Goal: Task Accomplishment & Management: Use online tool/utility

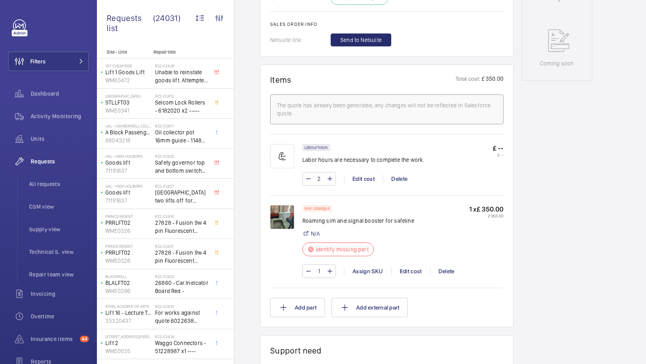
scroll to position [417, 0]
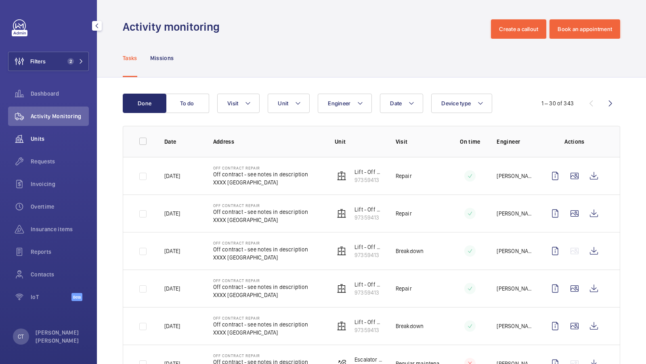
scroll to position [135, 0]
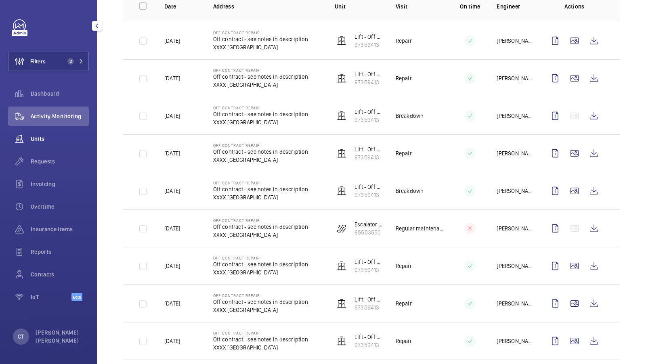
click at [49, 144] on div "Units" at bounding box center [48, 138] width 81 height 19
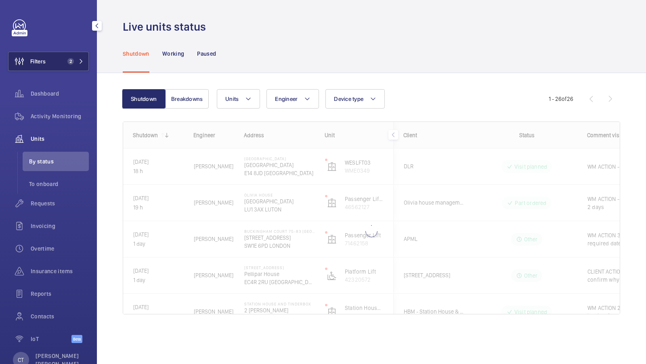
click at [71, 54] on button "Filters 2" at bounding box center [48, 61] width 81 height 19
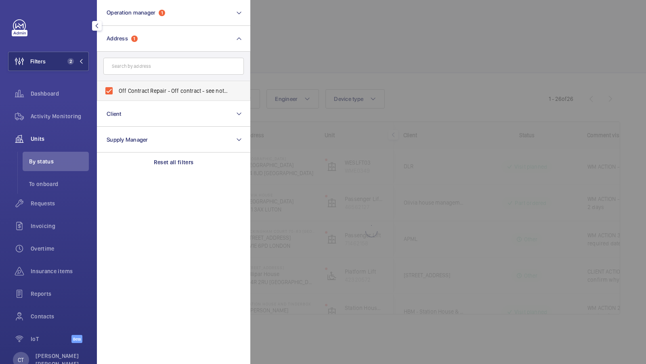
click at [165, 88] on span "Off Contract Repair - Off contract - see notes in description, LONDON XXXX" at bounding box center [174, 91] width 111 height 8
click at [117, 88] on input "Off Contract Repair - Off contract - see notes in description, LONDON XXXX" at bounding box center [109, 91] width 16 height 16
checkbox input "false"
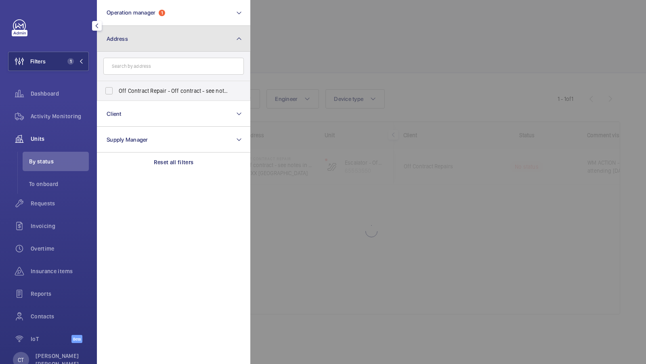
click at [155, 34] on button "Address" at bounding box center [173, 39] width 153 height 26
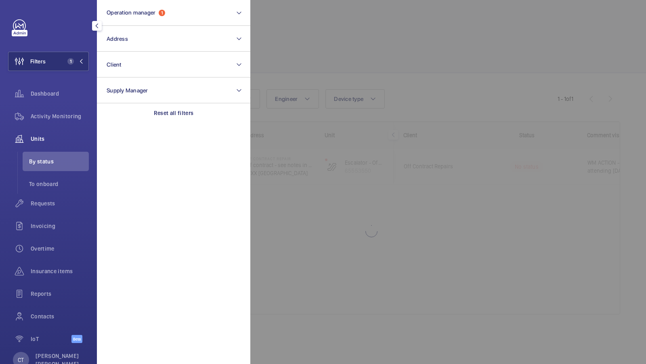
click at [419, 71] on div at bounding box center [573, 182] width 646 height 364
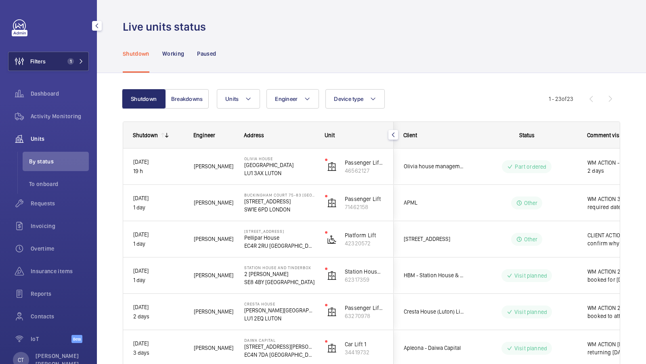
click at [80, 63] on mat-icon at bounding box center [81, 61] width 5 height 5
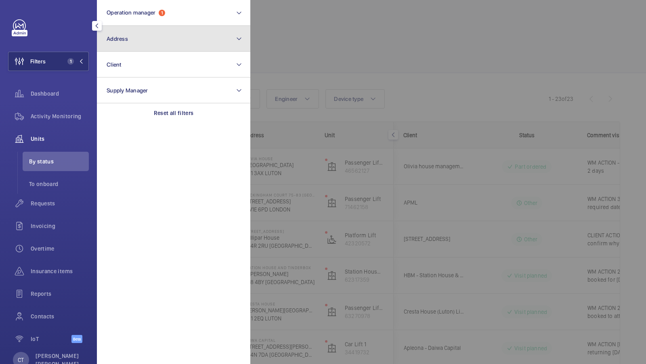
click at [134, 32] on button "Address" at bounding box center [173, 39] width 153 height 26
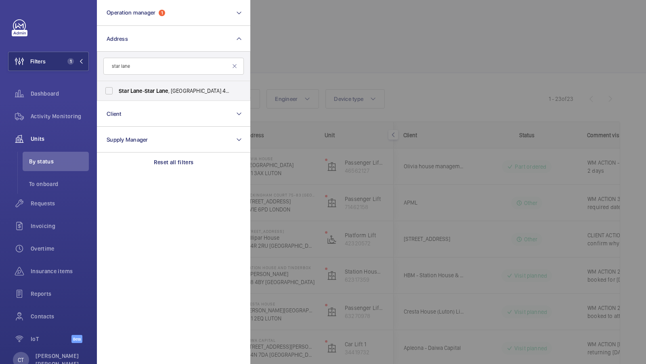
type input "star lane"
click at [442, 218] on div at bounding box center [573, 182] width 646 height 364
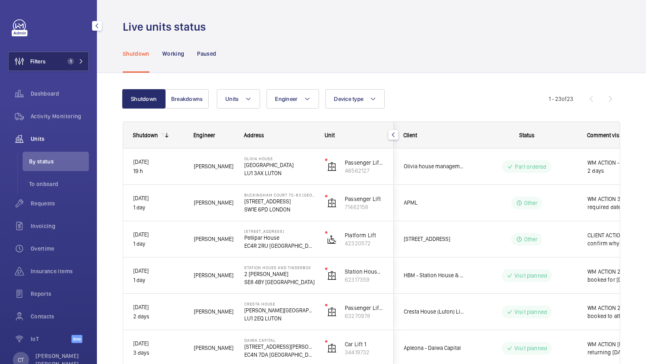
click at [67, 54] on button "Filters 1" at bounding box center [48, 61] width 81 height 19
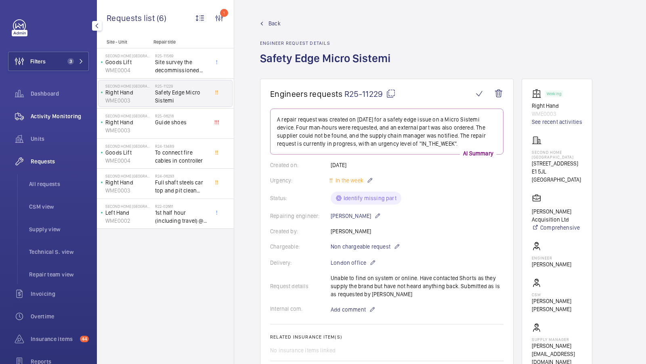
click at [52, 115] on span "Activity Monitoring" at bounding box center [60, 116] width 58 height 8
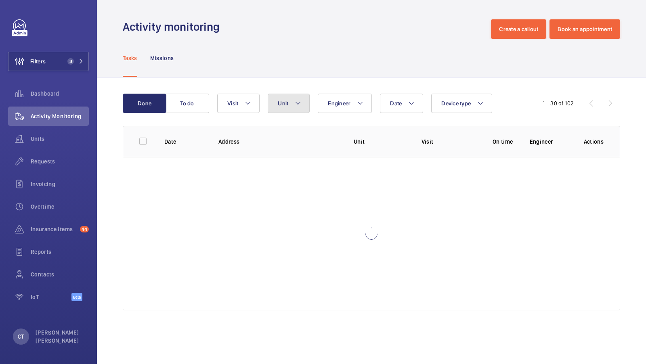
click at [291, 97] on button "Unit" at bounding box center [289, 103] width 42 height 19
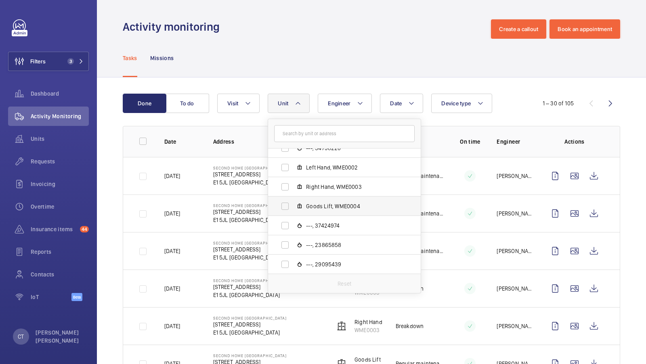
scroll to position [125, 0]
click at [339, 192] on span "Right Hand, WME0003" at bounding box center [353, 189] width 94 height 8
click at [293, 192] on input "Right Hand, WME0003" at bounding box center [285, 189] width 16 height 16
checkbox input "true"
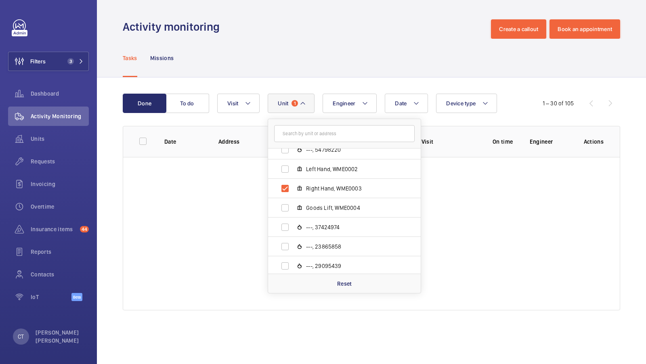
click at [345, 90] on div "Done To do Date Engineer Unit 1 Second Home Spitalfields - 68 Hanbury Street, E…" at bounding box center [371, 204] width 549 height 252
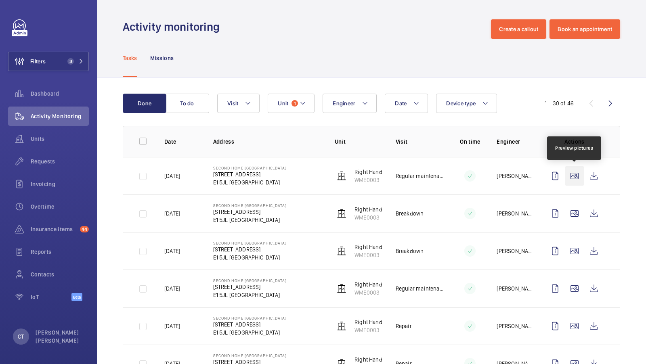
click at [577, 179] on wm-front-icon-button at bounding box center [574, 175] width 19 height 19
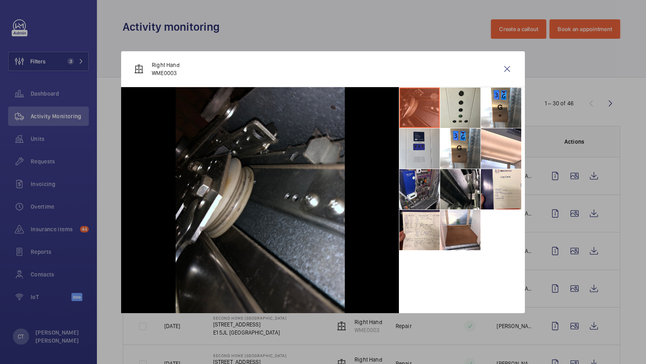
click at [426, 189] on li at bounding box center [419, 189] width 40 height 40
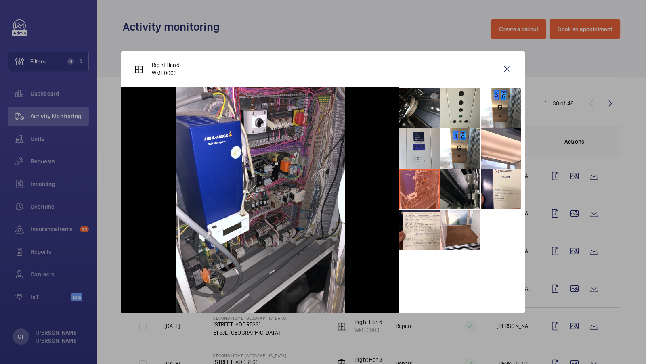
click at [456, 189] on li at bounding box center [460, 189] width 40 height 40
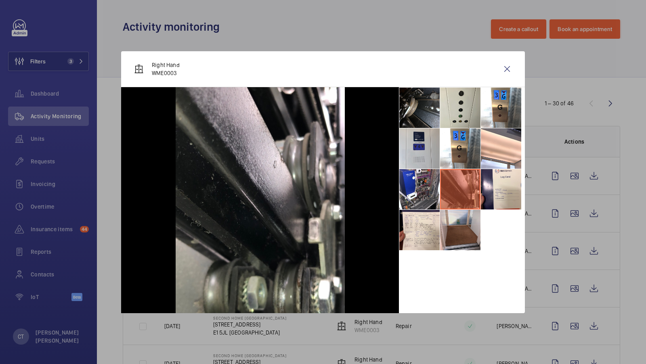
click at [460, 229] on li at bounding box center [460, 230] width 40 height 40
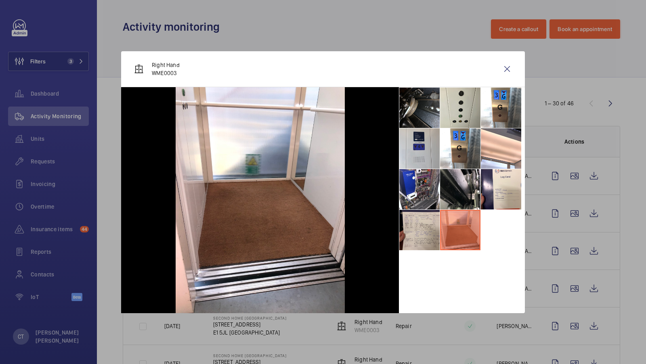
click at [433, 230] on li at bounding box center [419, 230] width 40 height 40
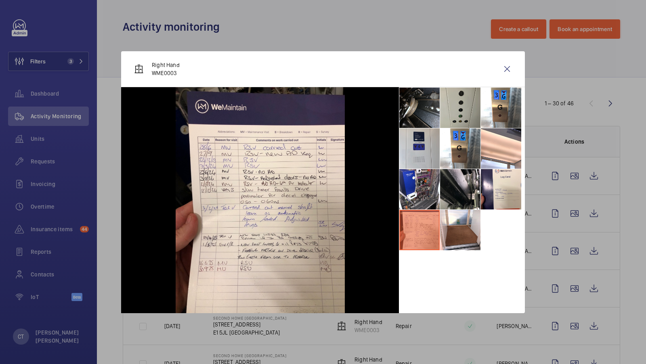
click at [456, 120] on li at bounding box center [460, 108] width 40 height 40
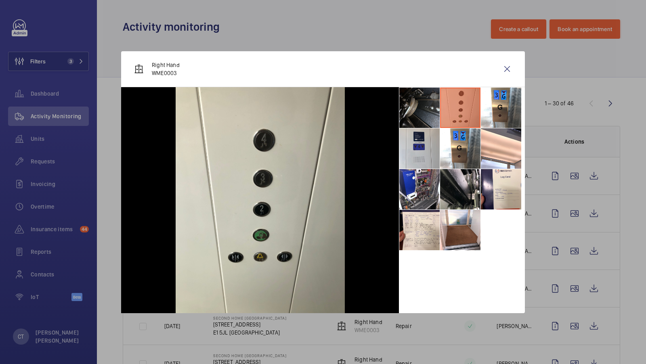
click at [428, 116] on li at bounding box center [419, 108] width 40 height 40
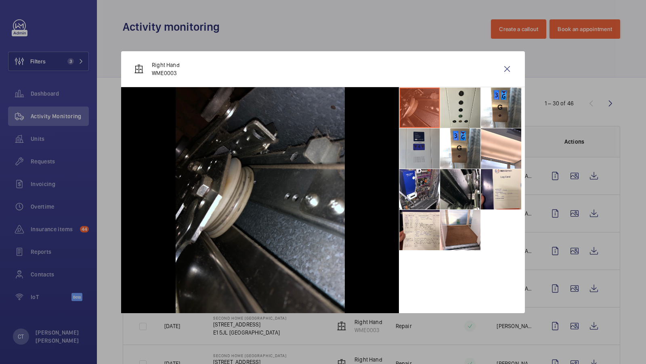
click at [427, 154] on li at bounding box center [419, 148] width 40 height 40
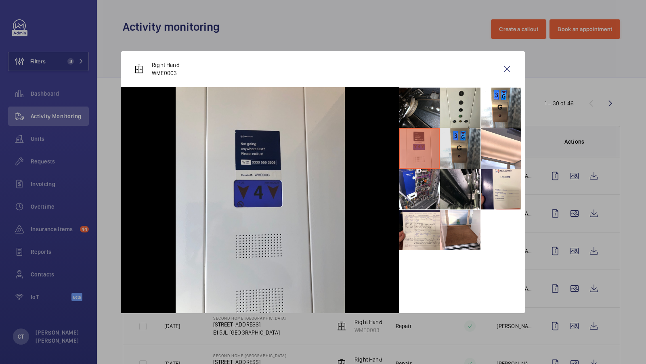
click at [463, 152] on li at bounding box center [460, 148] width 40 height 40
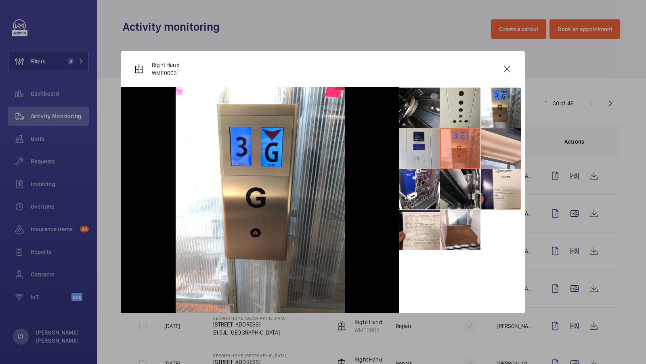
click at [492, 147] on li at bounding box center [501, 148] width 40 height 40
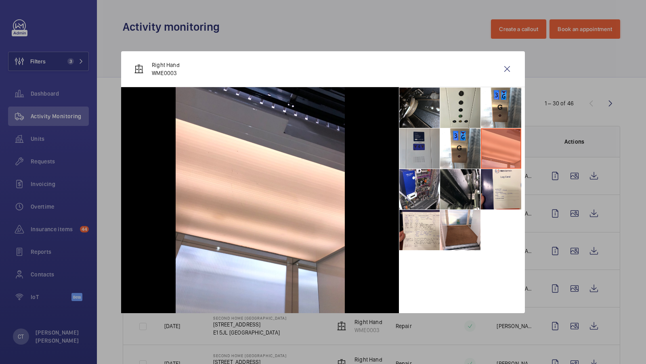
click at [422, 153] on li at bounding box center [419, 148] width 40 height 40
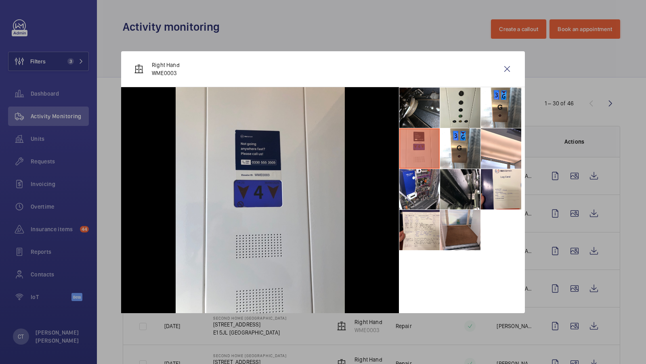
click at [471, 228] on li at bounding box center [460, 230] width 40 height 40
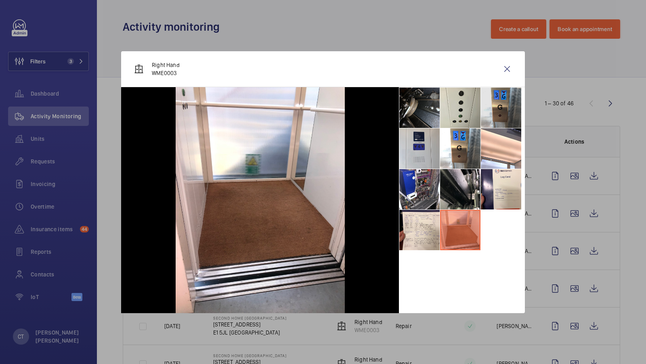
click at [508, 105] on li at bounding box center [501, 108] width 40 height 40
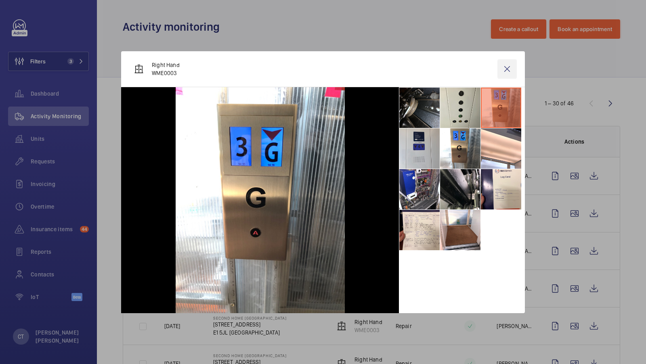
click at [507, 69] on wm-front-icon-button at bounding box center [507, 68] width 19 height 19
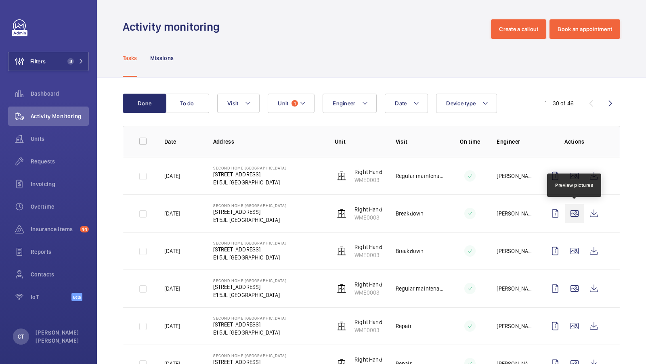
click at [574, 213] on wm-front-icon-button at bounding box center [574, 213] width 19 height 19
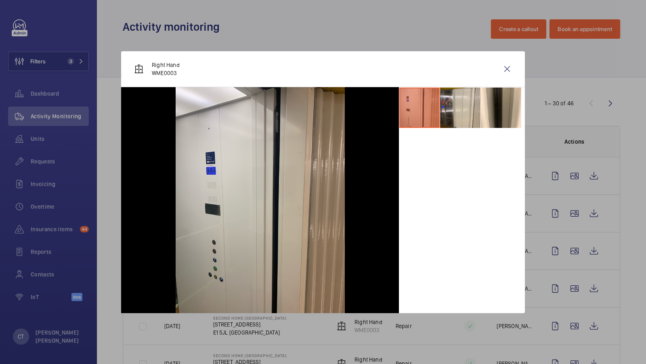
click at [433, 118] on li at bounding box center [419, 108] width 40 height 40
click at [440, 111] on li at bounding box center [460, 108] width 40 height 40
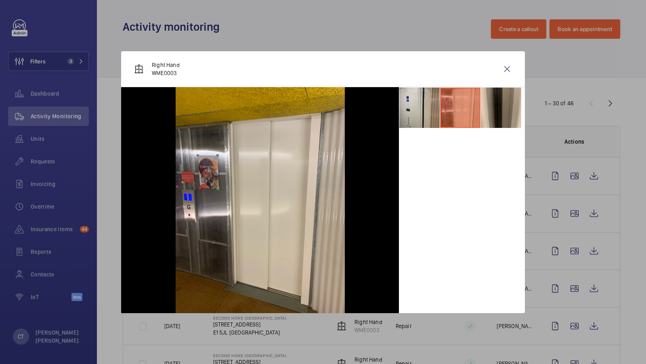
click at [501, 117] on li at bounding box center [501, 108] width 40 height 40
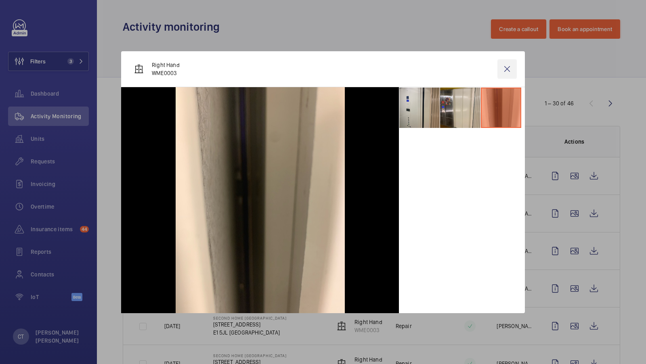
click at [507, 69] on wm-front-icon-button at bounding box center [507, 68] width 19 height 19
click at [597, 210] on wm-front-icon-button at bounding box center [594, 213] width 19 height 19
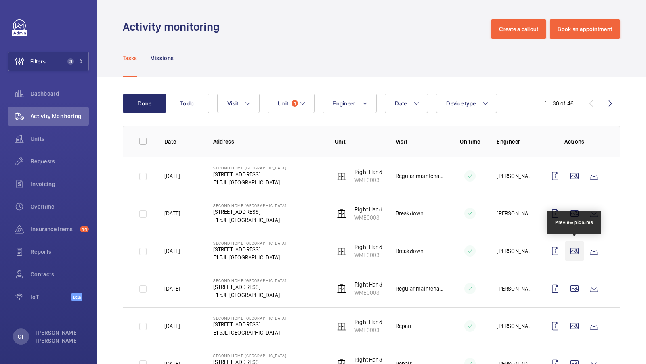
click at [578, 247] on wm-front-icon-button at bounding box center [574, 251] width 19 height 19
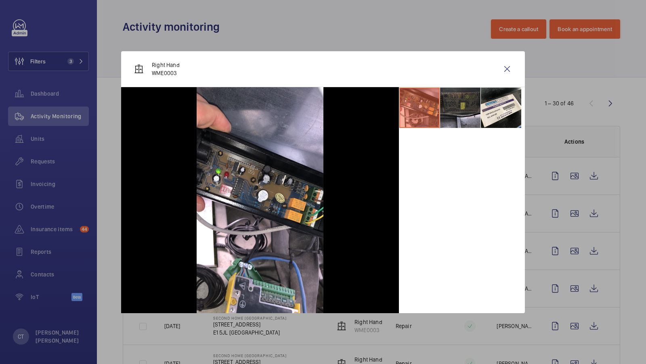
click at [460, 106] on li at bounding box center [460, 108] width 40 height 40
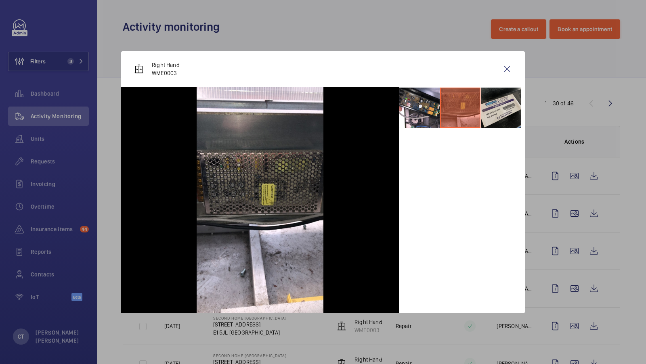
click at [504, 114] on li at bounding box center [501, 108] width 40 height 40
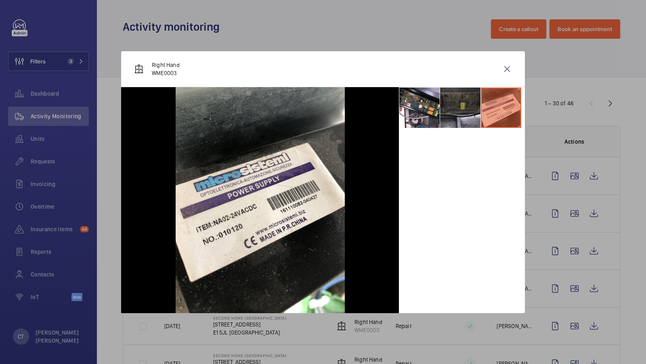
click at [463, 106] on li at bounding box center [460, 108] width 40 height 40
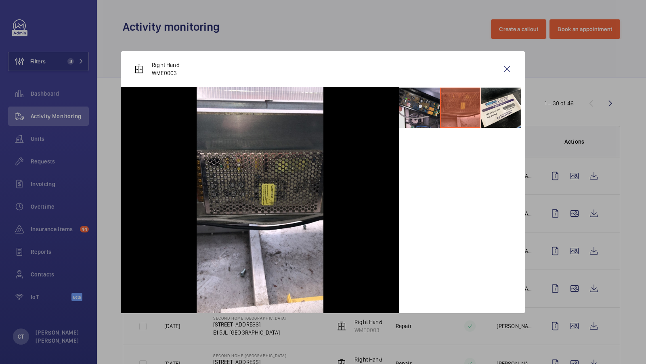
click at [423, 110] on li at bounding box center [419, 108] width 40 height 40
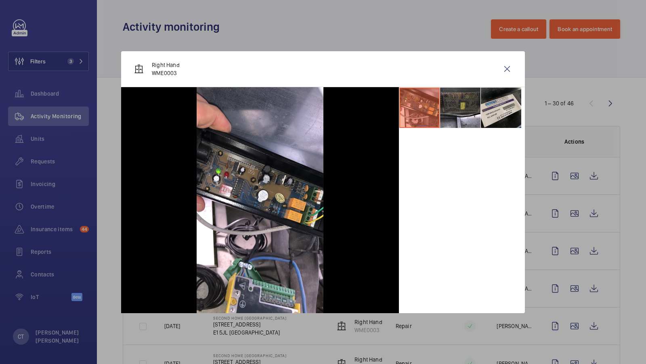
click at [507, 102] on li at bounding box center [501, 108] width 40 height 40
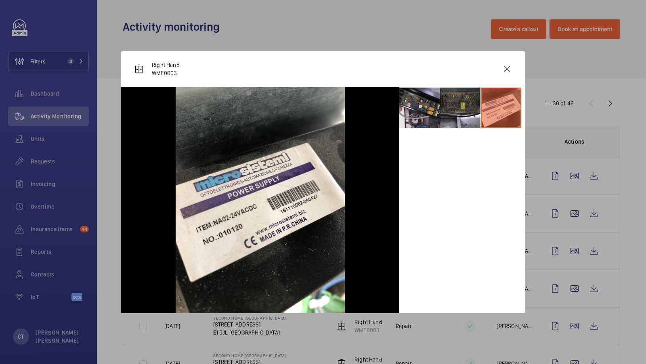
click at [427, 121] on li at bounding box center [419, 108] width 40 height 40
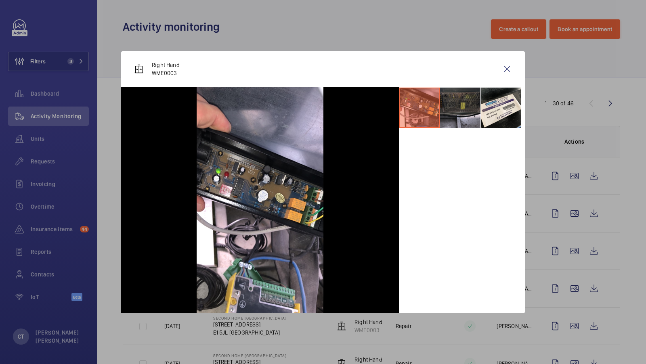
click at [454, 111] on li at bounding box center [460, 108] width 40 height 40
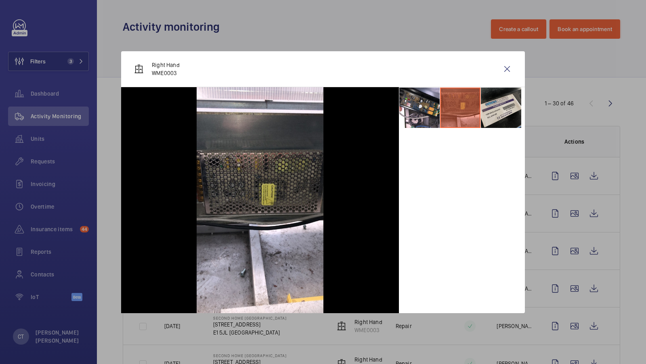
click at [492, 105] on li at bounding box center [501, 108] width 40 height 40
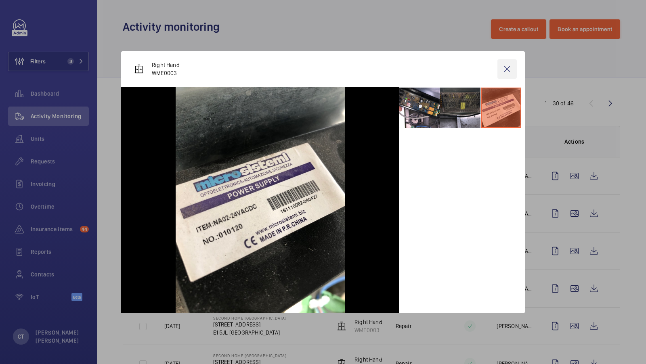
click at [506, 67] on wm-front-icon-button at bounding box center [507, 68] width 19 height 19
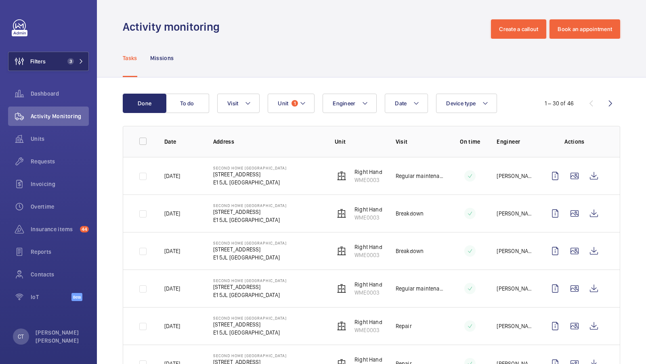
click at [72, 58] on span "3" at bounding box center [69, 61] width 10 height 6
